Goal: Find specific page/section: Find specific page/section

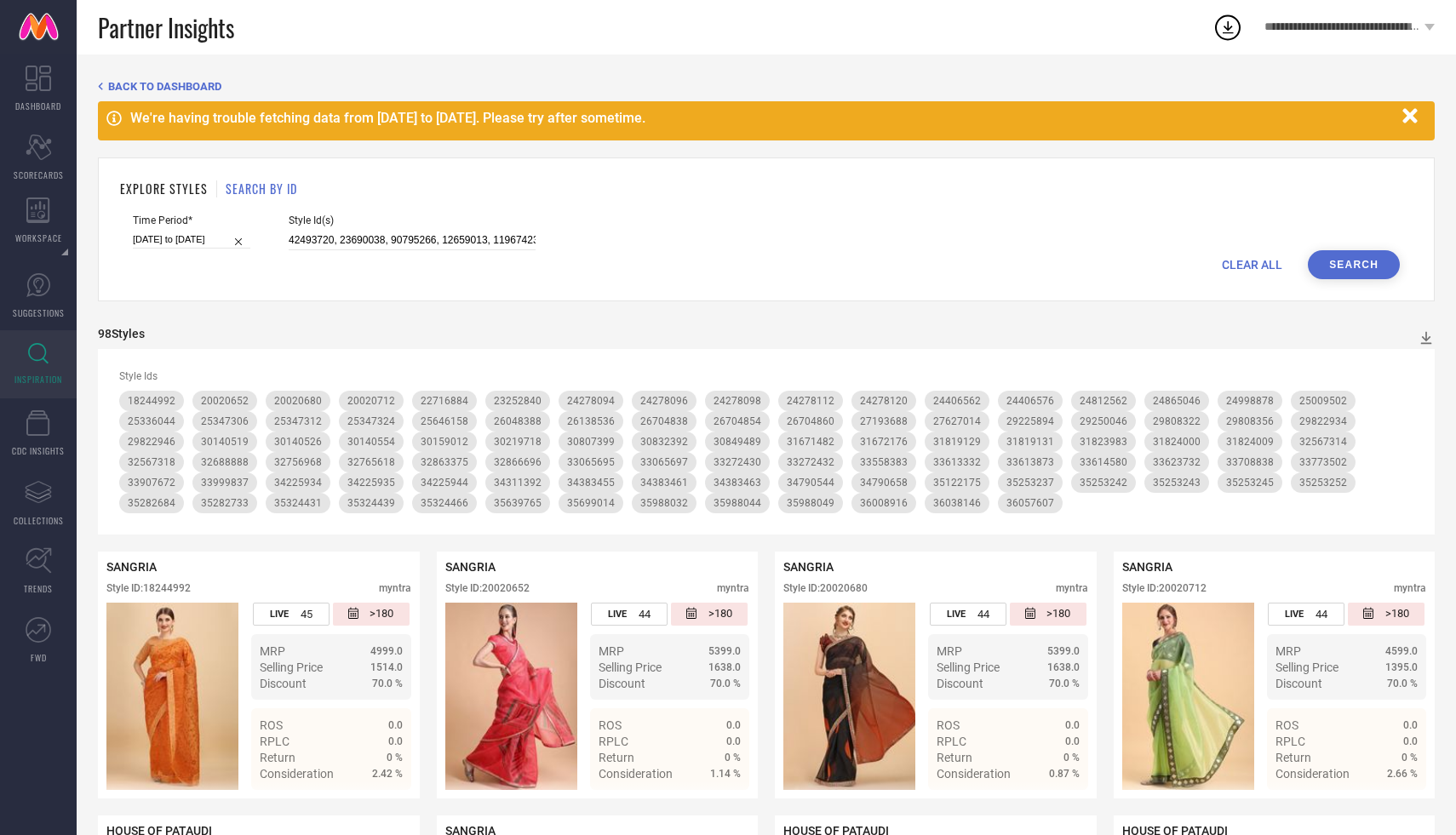
click at [1241, 266] on span "CLEAR ALL" at bounding box center [1253, 264] width 60 height 13
click at [134, 19] on span "Partner Insights" at bounding box center [166, 27] width 136 height 35
click at [25, 28] on link at bounding box center [38, 27] width 77 height 55
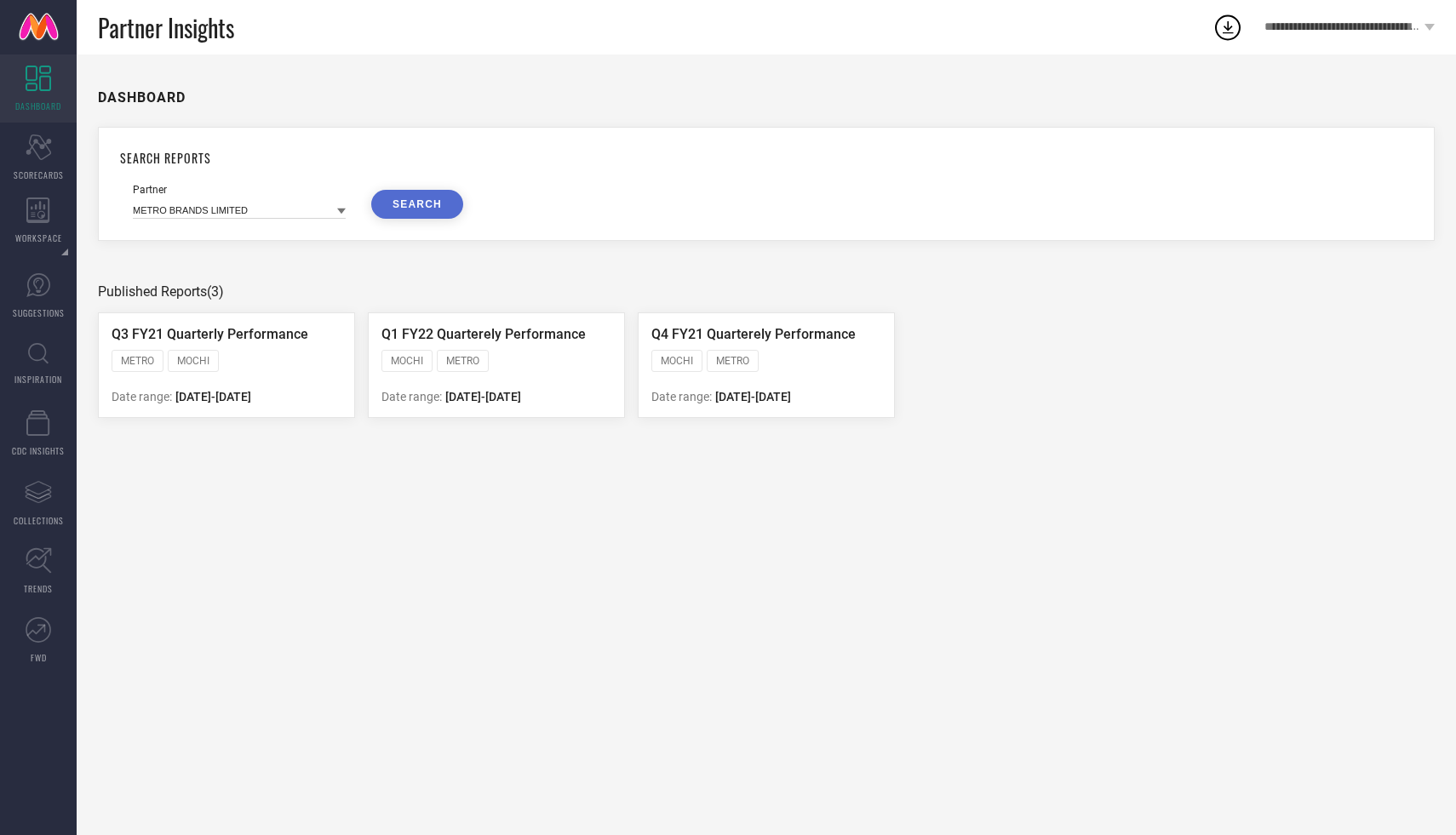
click at [48, 93] on link "DASHBOARD" at bounding box center [38, 89] width 77 height 68
click at [30, 77] on icon at bounding box center [38, 77] width 26 height 26
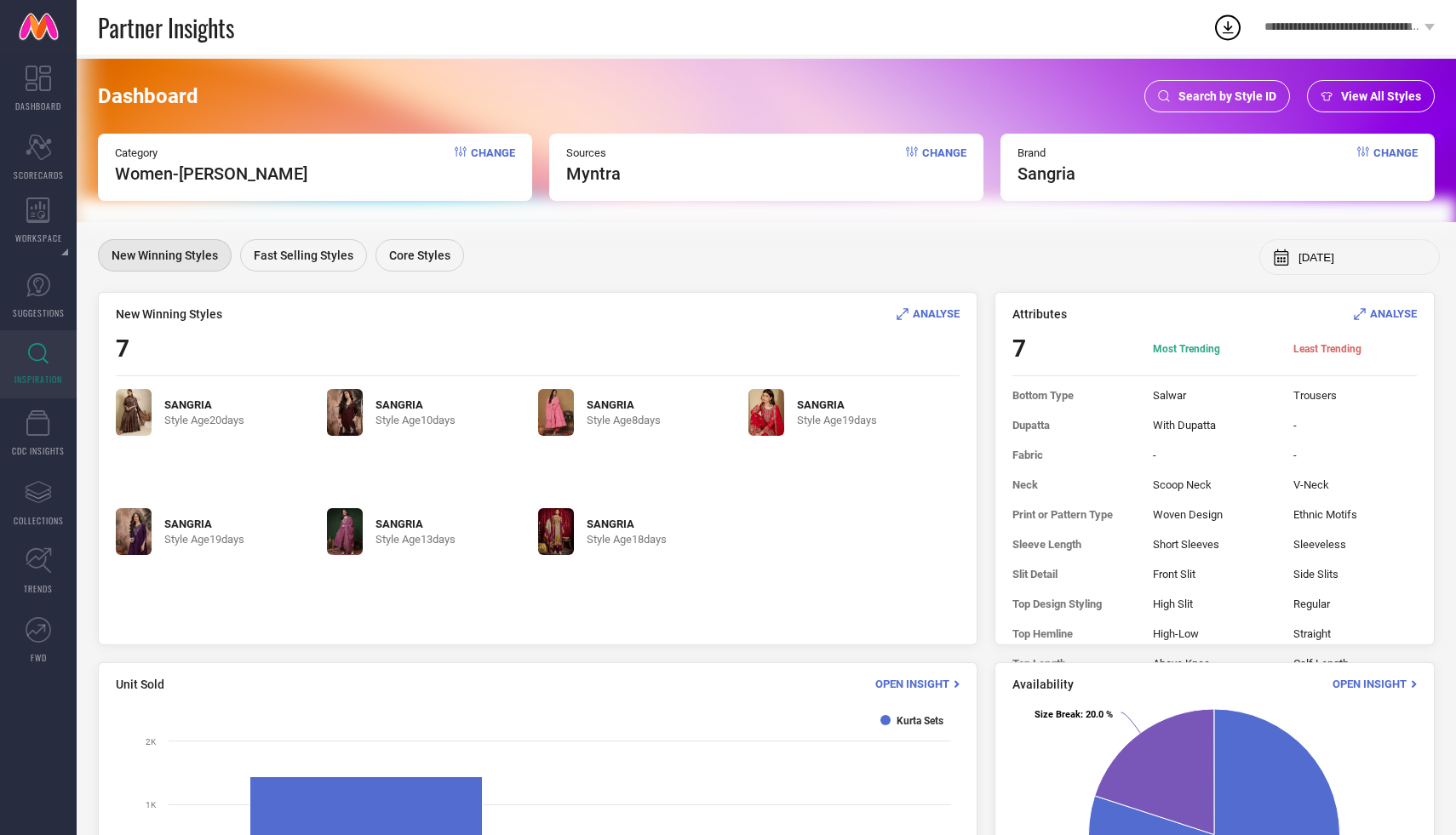
click at [1389, 149] on span "Change" at bounding box center [1396, 165] width 44 height 38
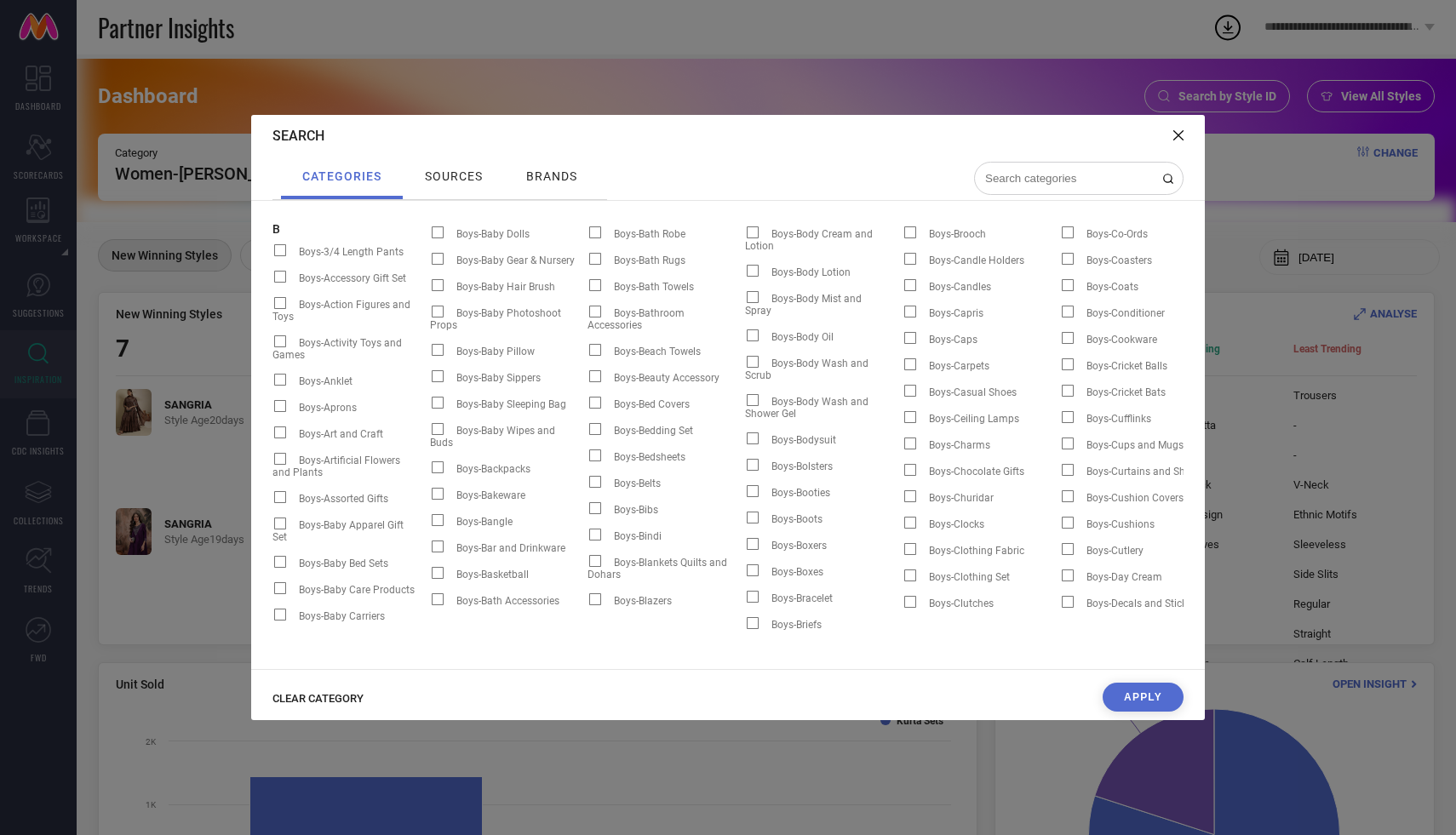
click at [304, 710] on div "CLEAR CATEGORY Apply" at bounding box center [728, 702] width 954 height 38
click at [304, 695] on span "CLEAR CATEGORY" at bounding box center [317, 699] width 91 height 13
click at [1175, 131] on icon at bounding box center [1178, 135] width 10 height 10
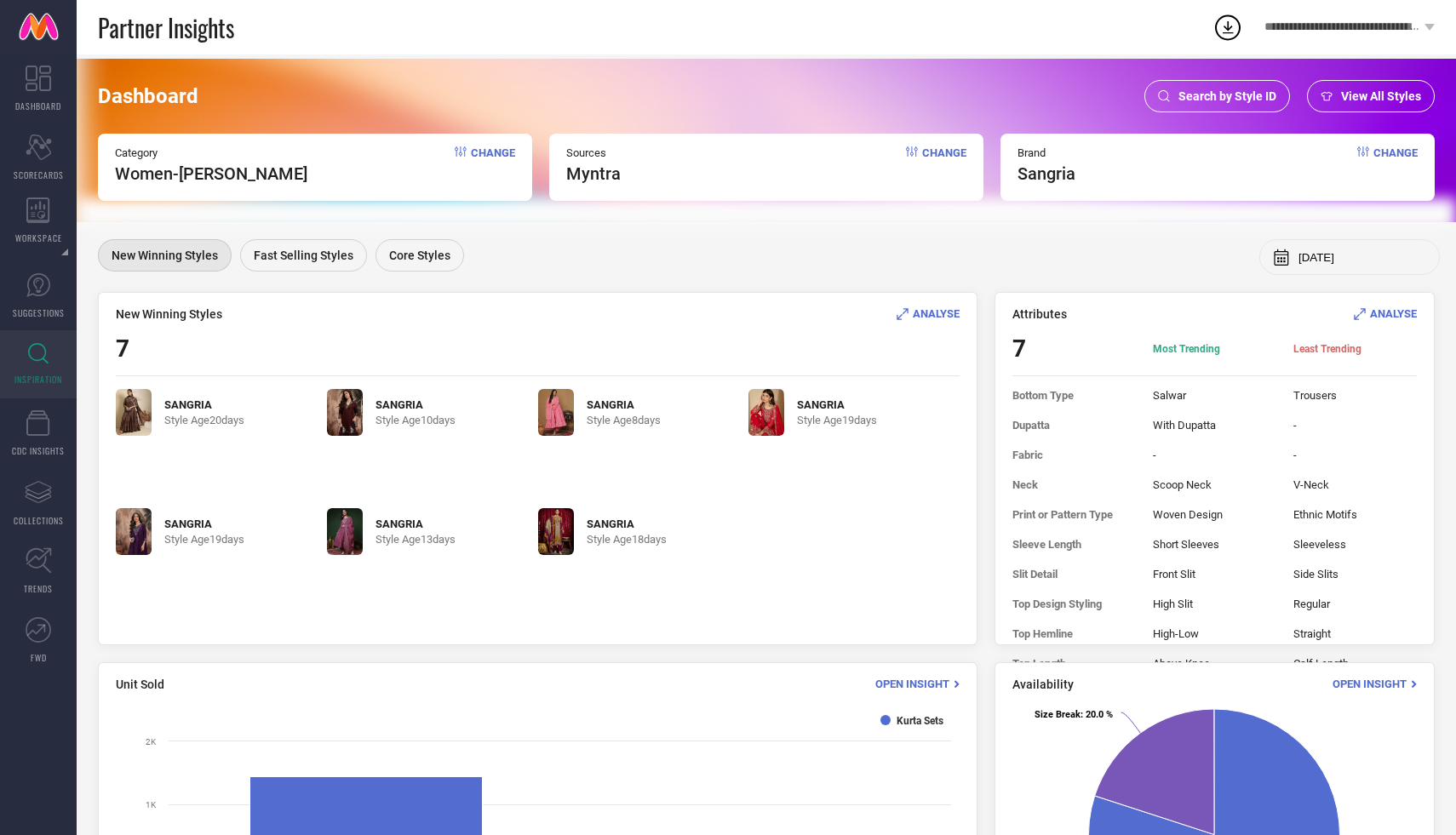
click at [1391, 147] on span "Change" at bounding box center [1396, 165] width 44 height 38
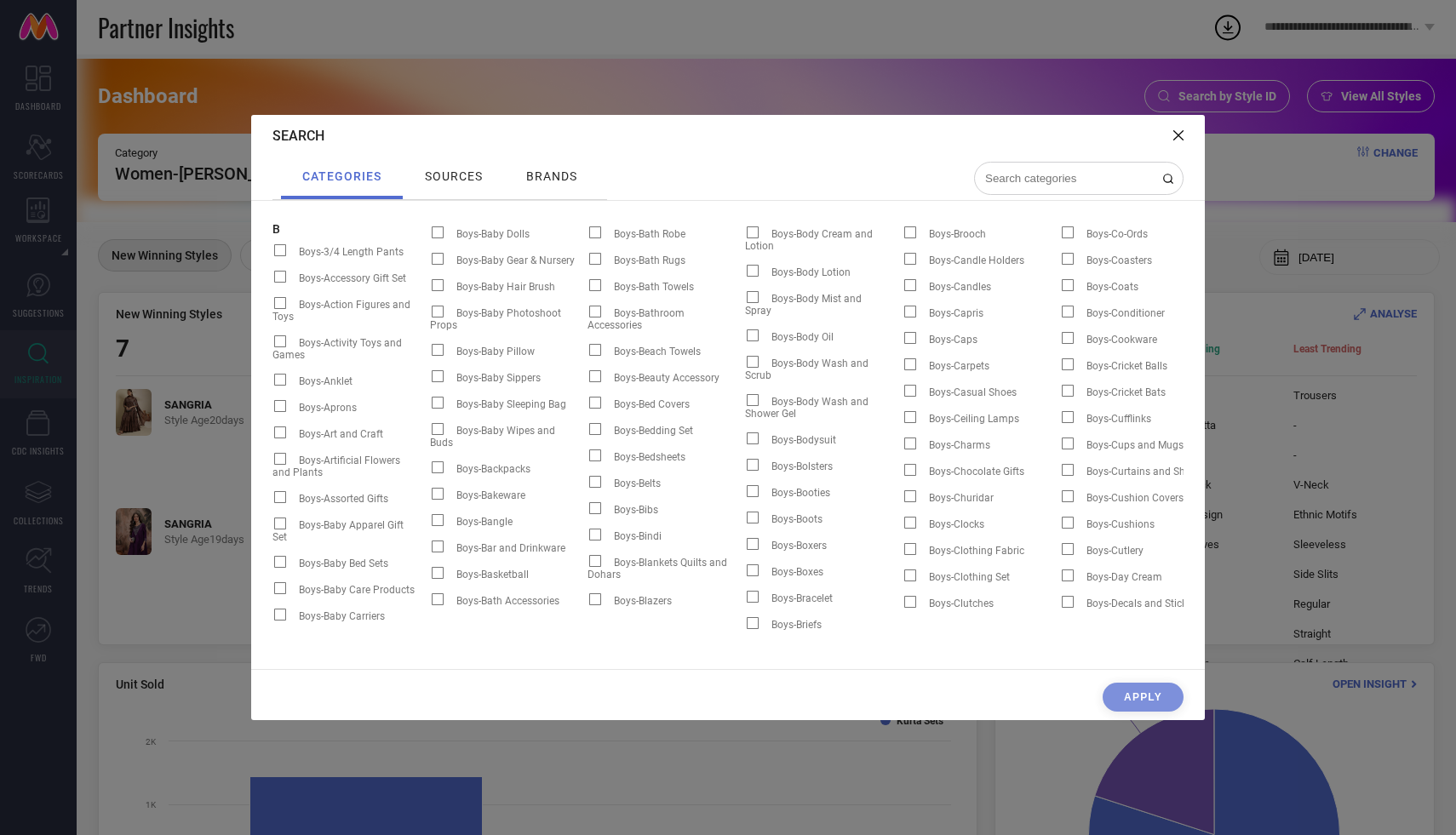
click at [594, 86] on div "Search categories sources brands B Boys-3/4 Length Pants Boys-Accessory Gift Se…" at bounding box center [728, 418] width 1456 height 835
click at [1176, 131] on icon at bounding box center [1178, 135] width 10 height 10
